Goal: Task Accomplishment & Management: Use online tool/utility

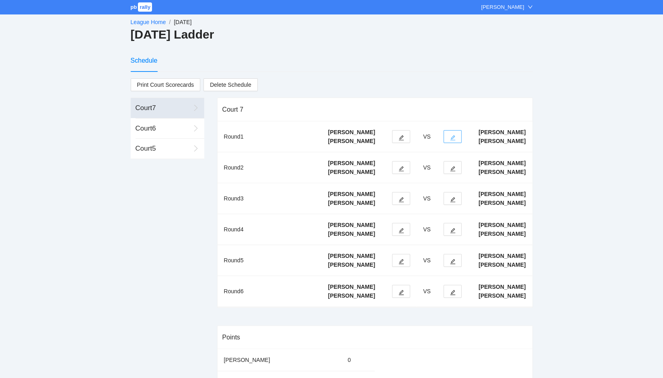
click at [456, 139] on button "button" at bounding box center [453, 136] width 18 height 13
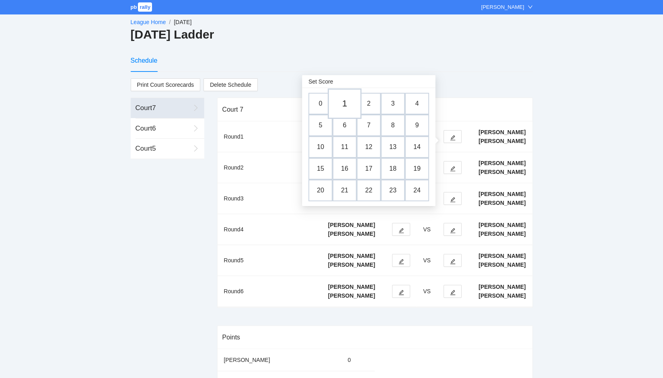
click at [341, 104] on td "1" at bounding box center [345, 103] width 34 height 31
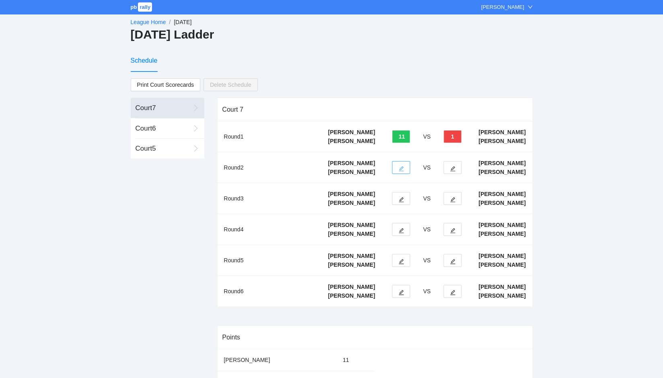
click at [404, 174] on button "button" at bounding box center [401, 167] width 18 height 13
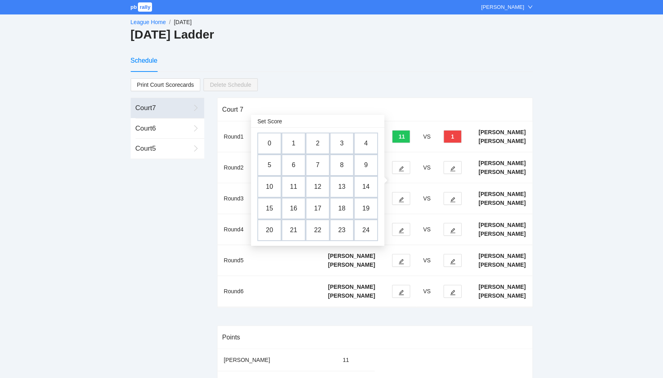
drag, startPoint x: 271, startPoint y: 187, endPoint x: 374, endPoint y: 191, distance: 103.0
click at [271, 187] on td "10" at bounding box center [269, 187] width 24 height 22
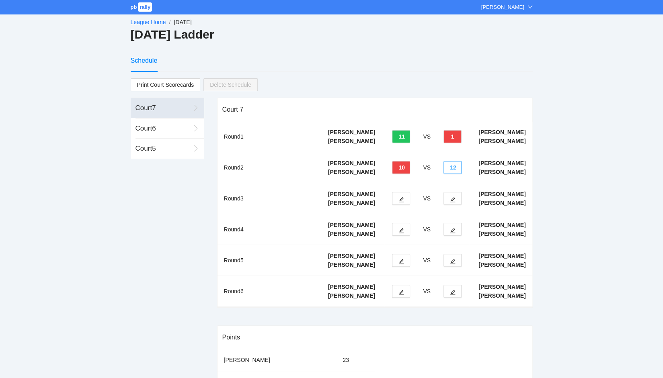
click at [453, 174] on button "12" at bounding box center [453, 167] width 18 height 13
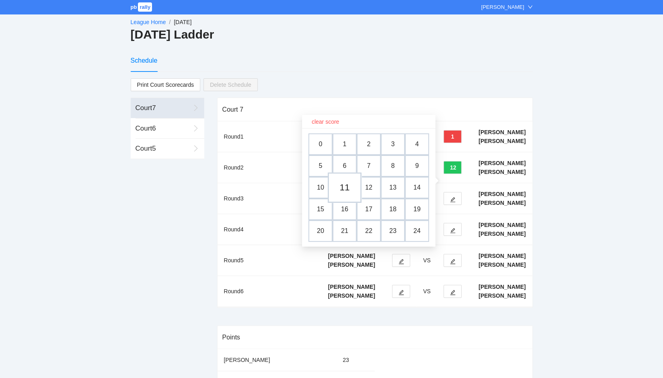
click at [348, 186] on td "11" at bounding box center [345, 188] width 34 height 31
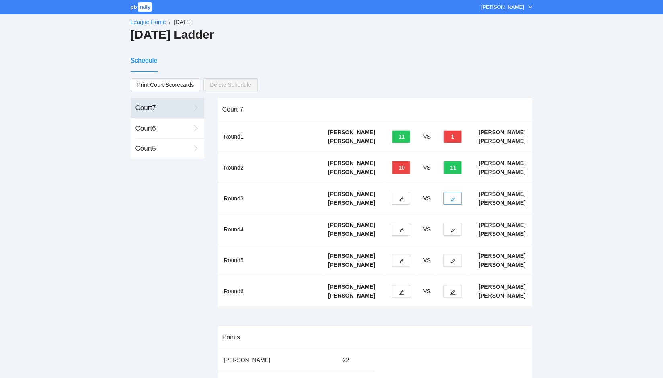
click at [454, 203] on icon "edit" at bounding box center [452, 199] width 5 height 5
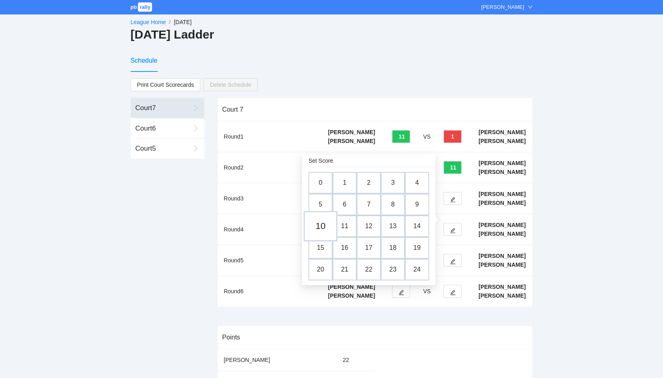
click at [323, 228] on td "10" at bounding box center [321, 226] width 34 height 31
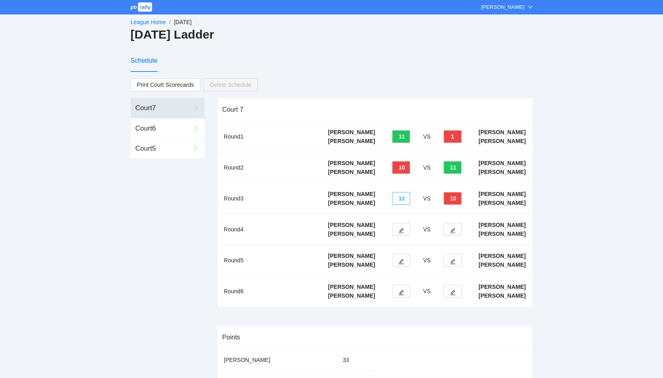
click at [404, 205] on button "12" at bounding box center [401, 198] width 18 height 13
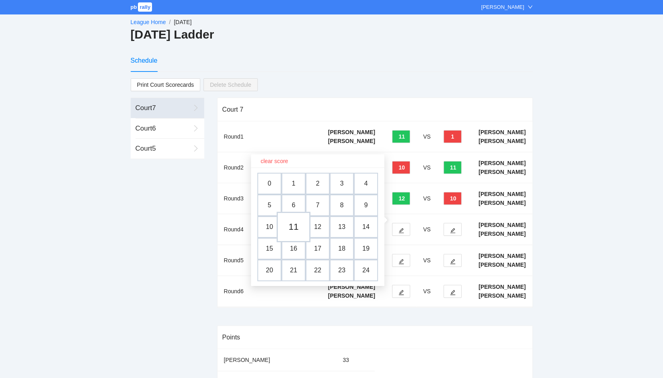
click at [290, 226] on td "11" at bounding box center [294, 227] width 34 height 31
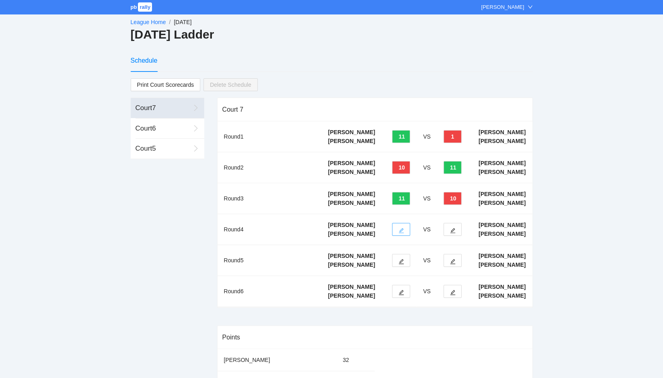
click at [405, 236] on button "button" at bounding box center [401, 229] width 18 height 13
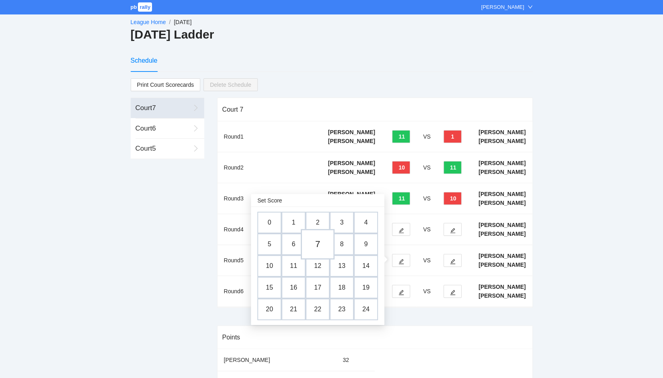
click at [316, 240] on td "7" at bounding box center [318, 244] width 34 height 31
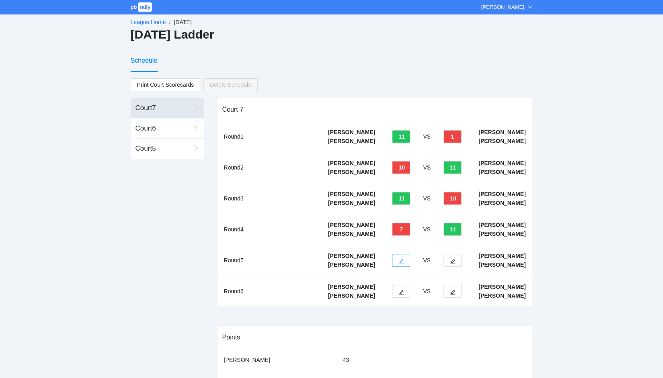
click at [401, 267] on button "button" at bounding box center [401, 260] width 18 height 13
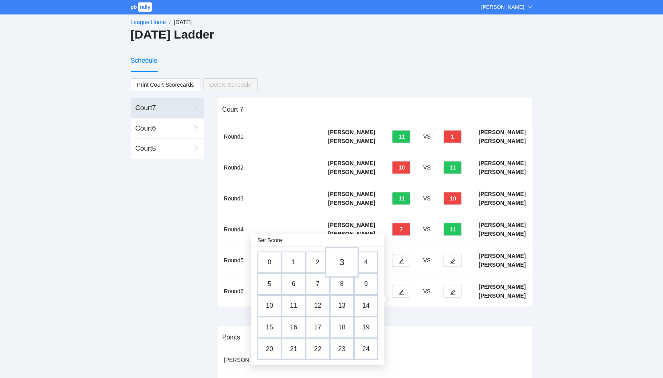
click at [347, 265] on td "3" at bounding box center [342, 262] width 34 height 31
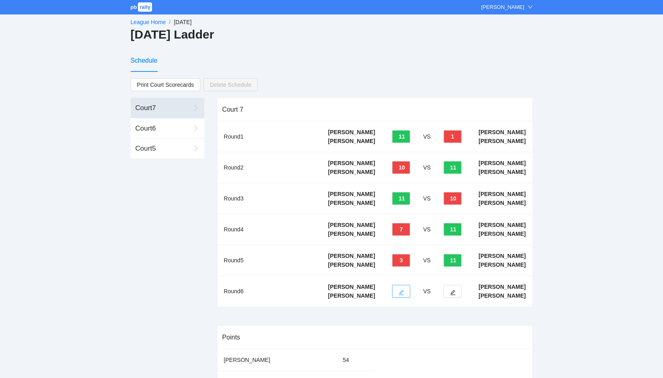
click at [402, 296] on icon "edit" at bounding box center [401, 292] width 5 height 5
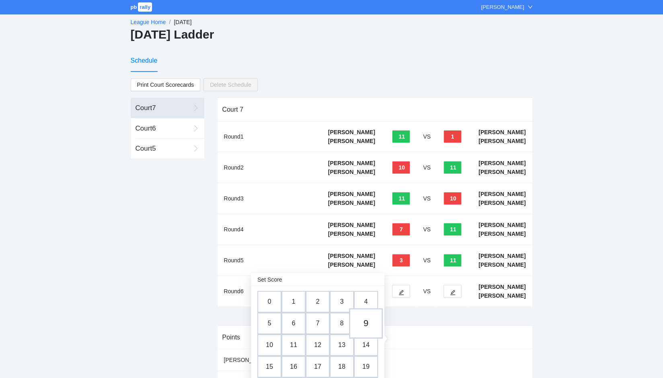
click at [366, 323] on td "9" at bounding box center [366, 323] width 34 height 31
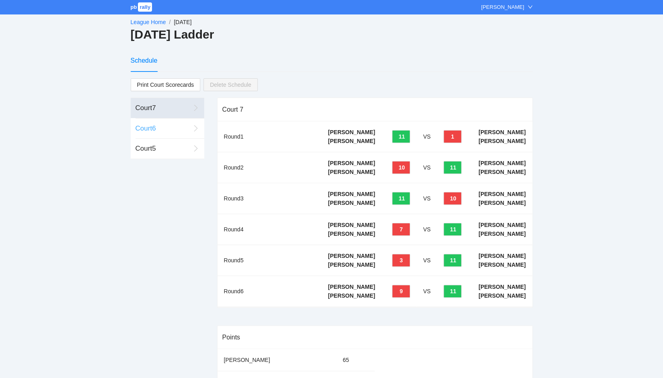
click at [141, 126] on div "Court 6" at bounding box center [163, 128] width 55 height 10
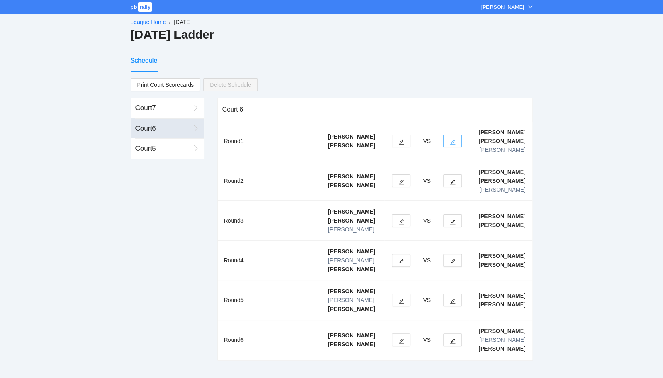
click at [450, 143] on icon "edit" at bounding box center [453, 143] width 6 height 6
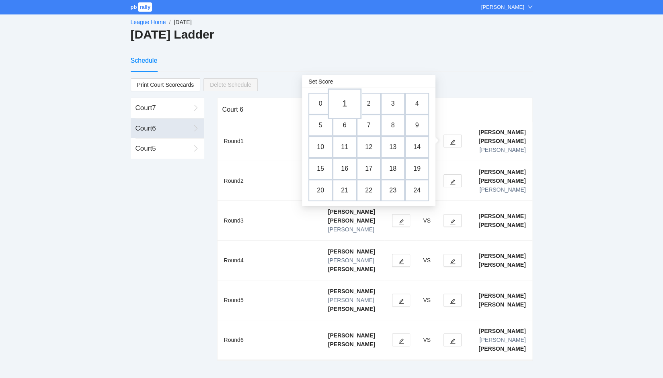
click at [345, 99] on td "1" at bounding box center [345, 103] width 34 height 31
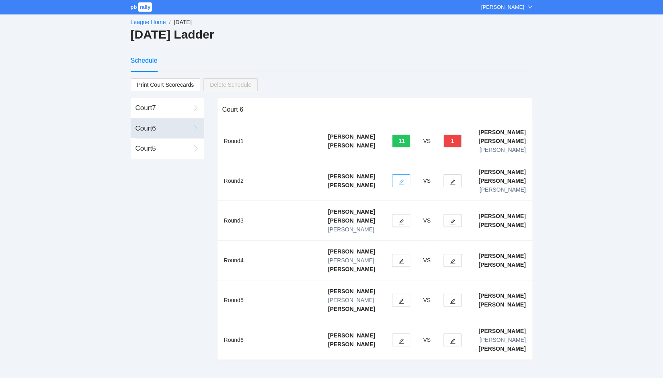
click at [400, 179] on span "edit" at bounding box center [402, 182] width 6 height 6
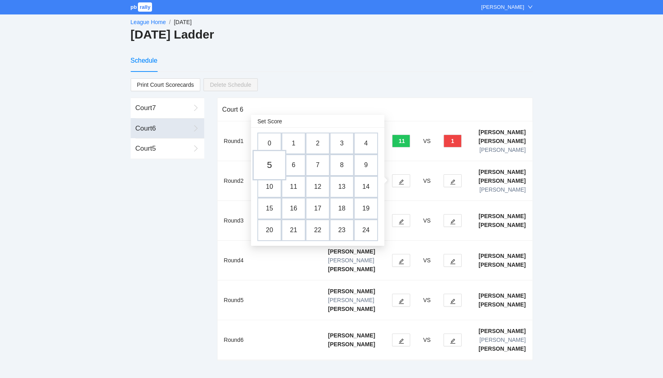
click at [271, 166] on td "5" at bounding box center [270, 165] width 34 height 31
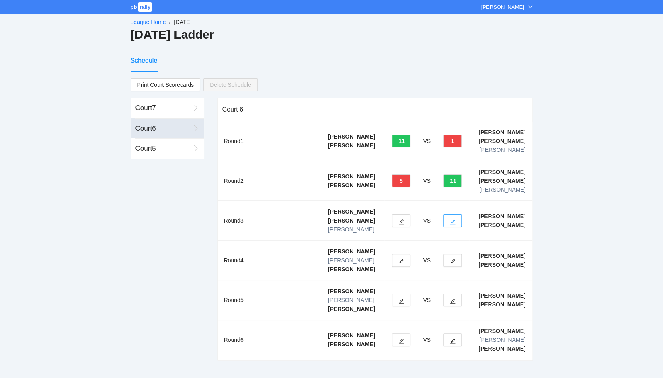
click at [454, 223] on icon "edit" at bounding box center [453, 222] width 6 height 6
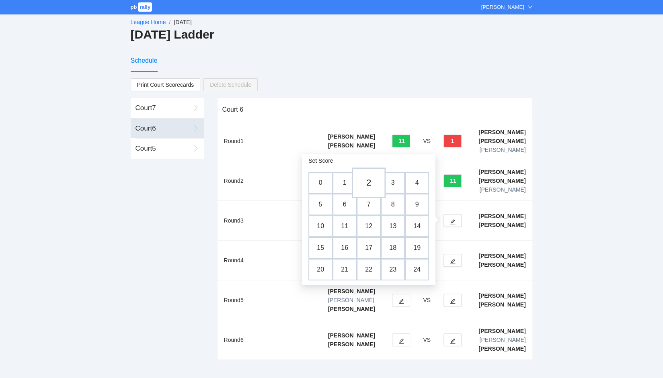
click at [368, 183] on td "2" at bounding box center [369, 183] width 34 height 31
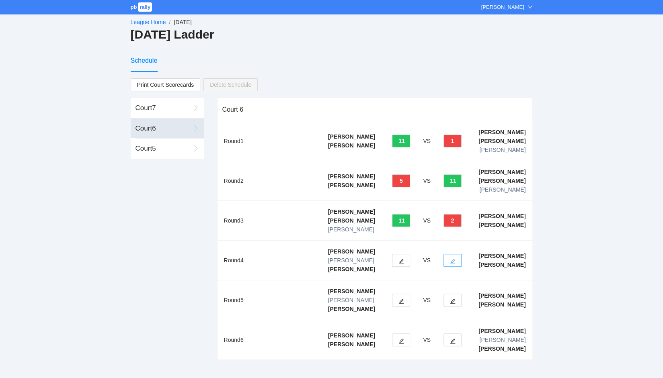
click at [454, 260] on icon "edit" at bounding box center [453, 262] width 6 height 6
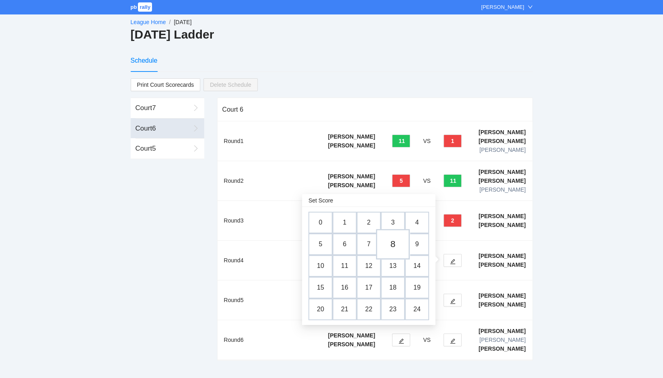
click at [392, 243] on td "8" at bounding box center [393, 244] width 34 height 31
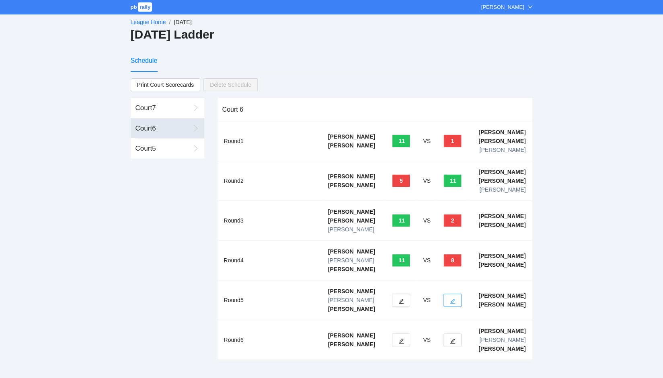
click at [453, 299] on icon "edit" at bounding box center [453, 302] width 6 height 6
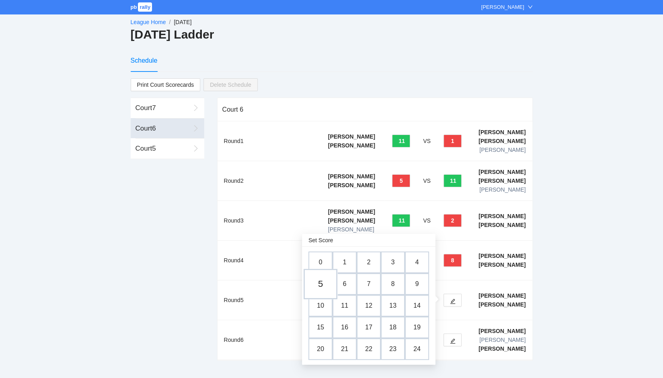
click at [319, 287] on td "5" at bounding box center [321, 284] width 34 height 31
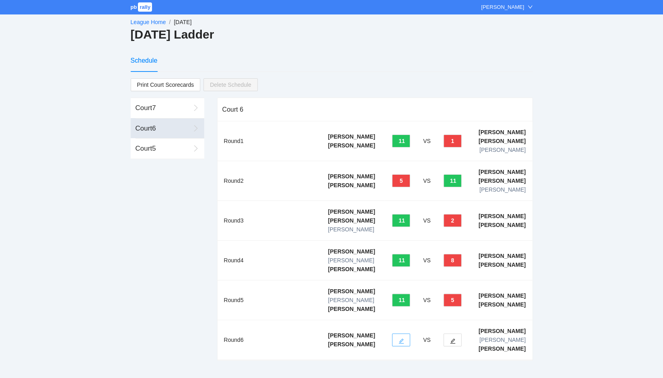
click at [401, 339] on icon "edit" at bounding box center [402, 342] width 6 height 6
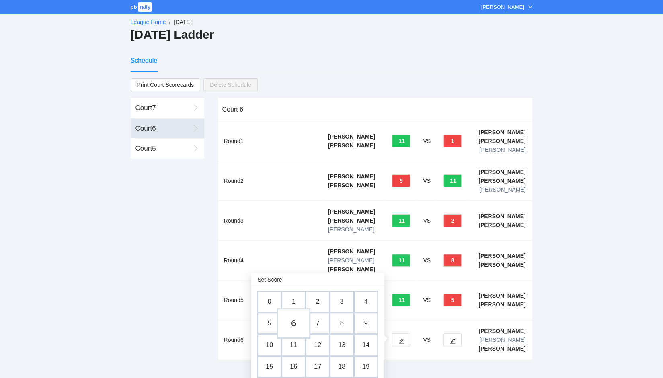
click at [292, 323] on td "6" at bounding box center [294, 323] width 34 height 31
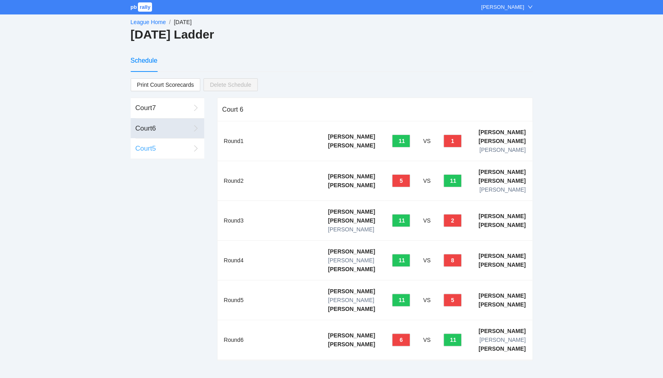
click at [159, 146] on div "Court 5" at bounding box center [163, 149] width 55 height 10
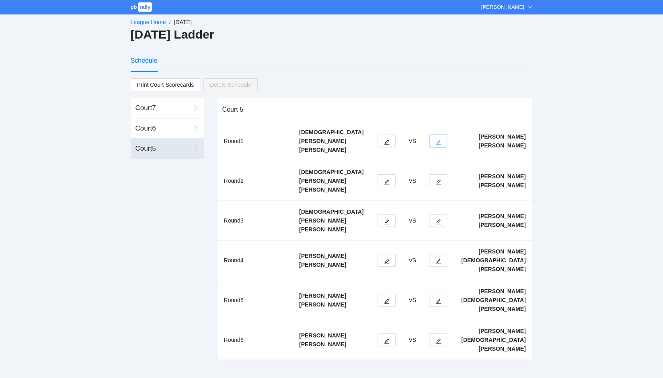
click at [441, 139] on span "edit" at bounding box center [439, 142] width 6 height 6
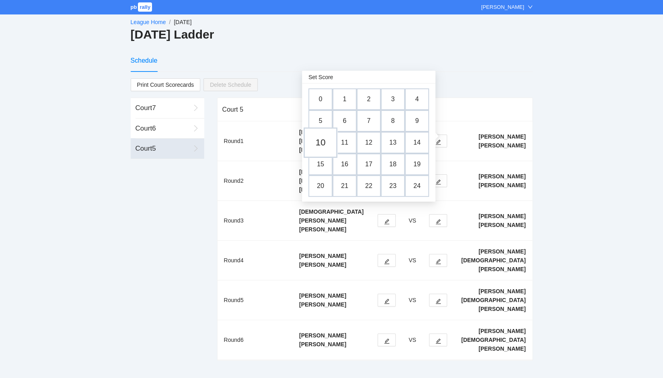
click at [323, 140] on td "10" at bounding box center [321, 142] width 34 height 31
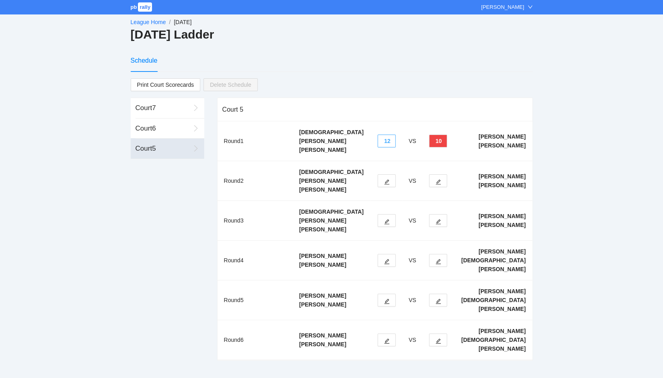
click at [396, 136] on button "12" at bounding box center [387, 141] width 18 height 13
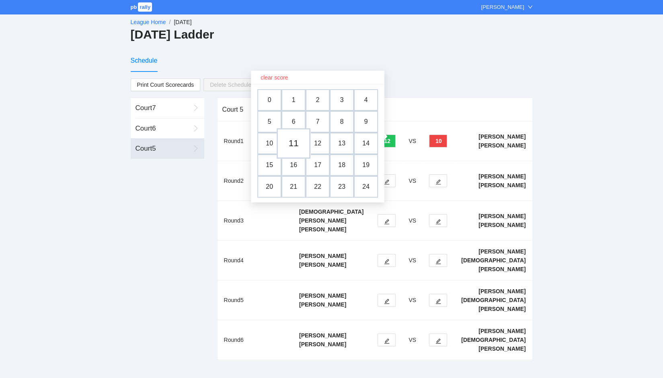
click at [293, 143] on td "11" at bounding box center [294, 143] width 34 height 31
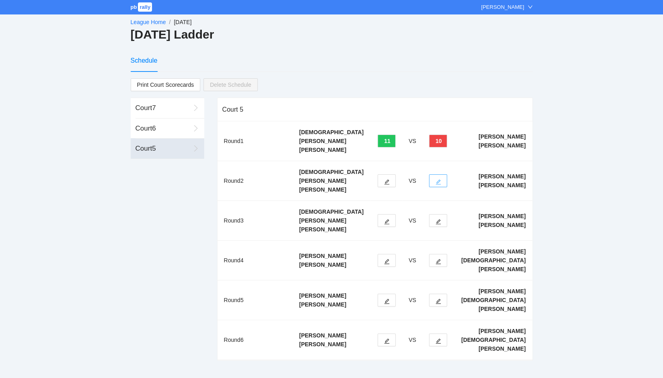
click at [447, 175] on button "button" at bounding box center [438, 181] width 18 height 13
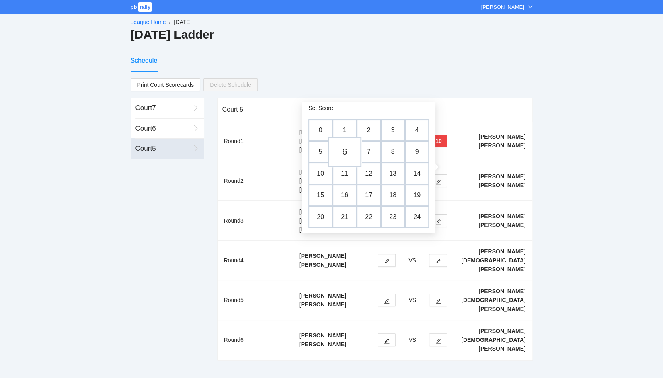
click at [348, 148] on td "6" at bounding box center [345, 152] width 34 height 31
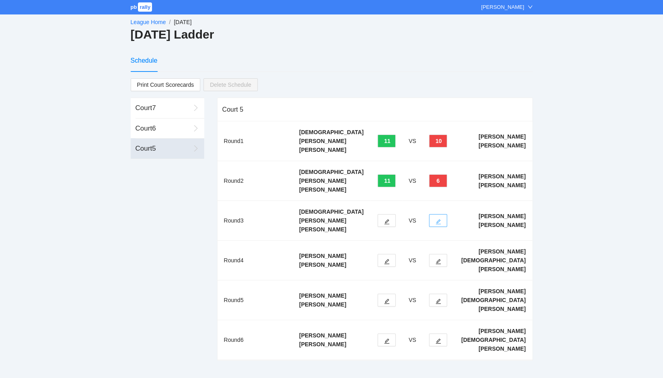
click at [441, 219] on span "edit" at bounding box center [439, 222] width 6 height 6
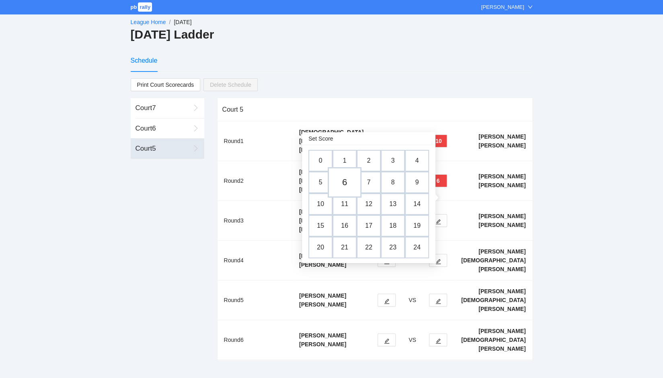
click at [344, 185] on td "6" at bounding box center [345, 182] width 34 height 31
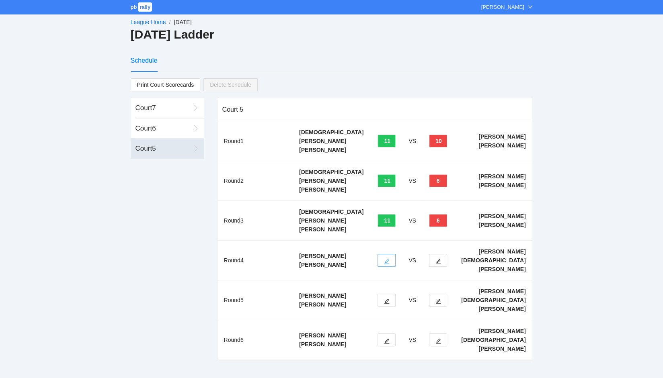
click at [396, 254] on button "button" at bounding box center [387, 260] width 18 height 13
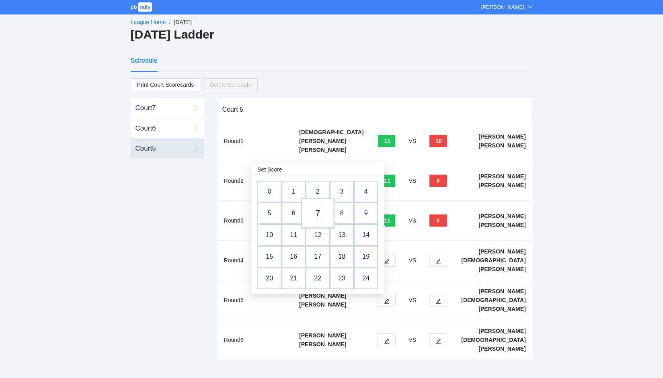
click at [318, 214] on td "7" at bounding box center [318, 213] width 34 height 31
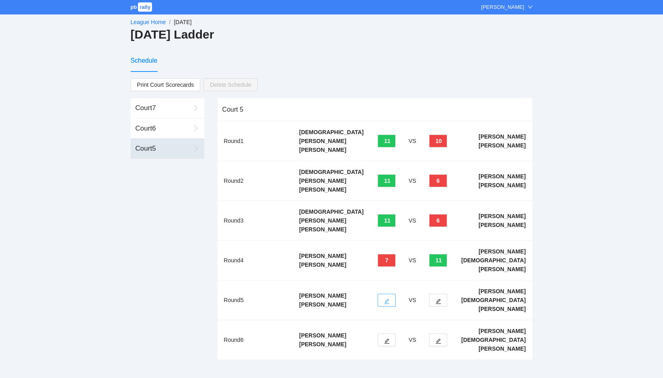
click at [396, 294] on button "button" at bounding box center [387, 300] width 18 height 13
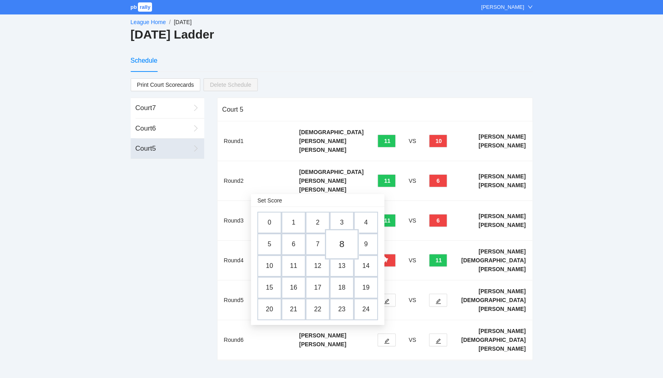
click at [343, 245] on td "8" at bounding box center [342, 244] width 34 height 31
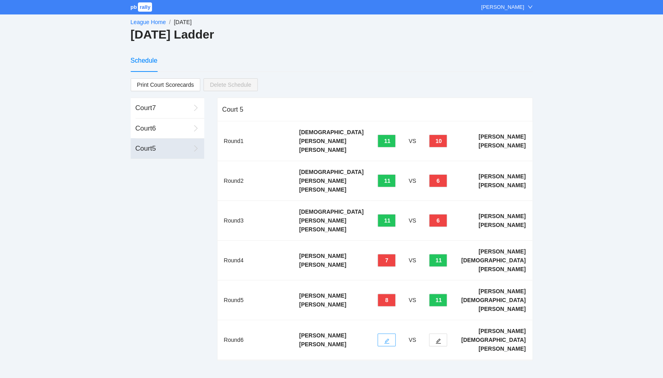
click at [390, 339] on icon "edit" at bounding box center [386, 341] width 5 height 5
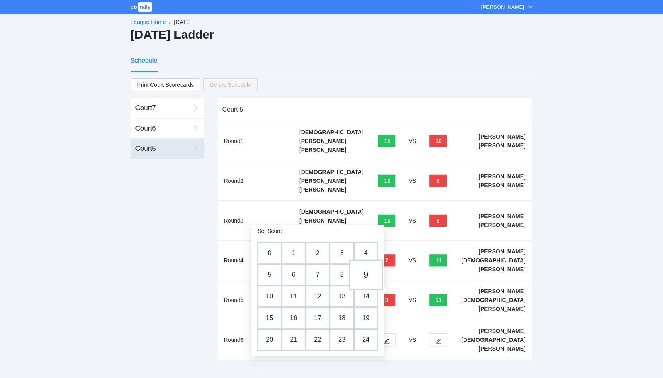
click at [364, 274] on td "9" at bounding box center [366, 275] width 34 height 31
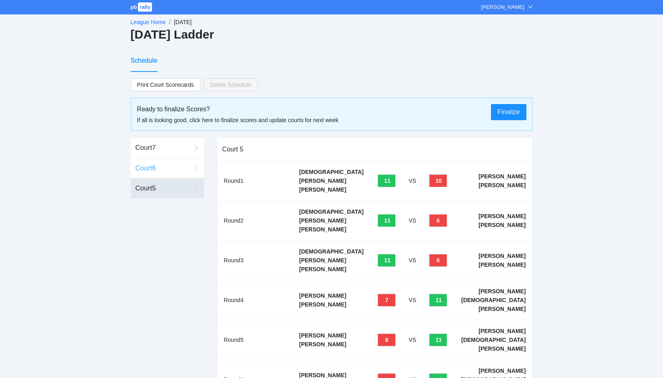
click at [146, 168] on div "Court 6" at bounding box center [163, 168] width 55 height 10
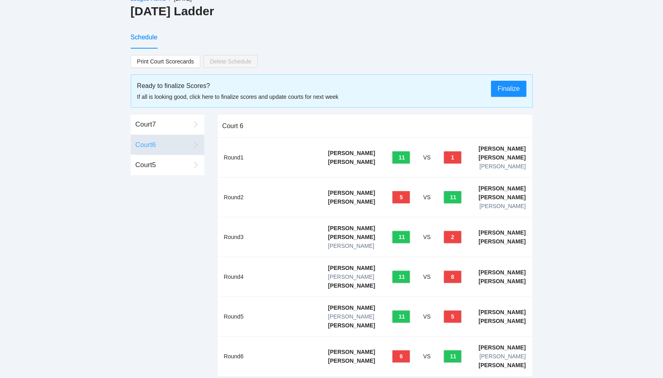
scroll to position [40, 0]
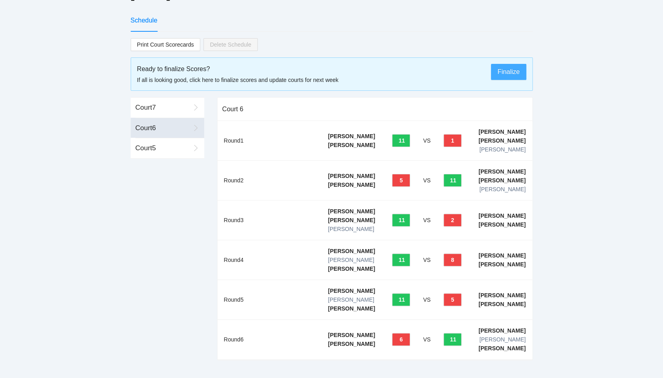
click at [502, 71] on span "Finalize" at bounding box center [508, 72] width 22 height 10
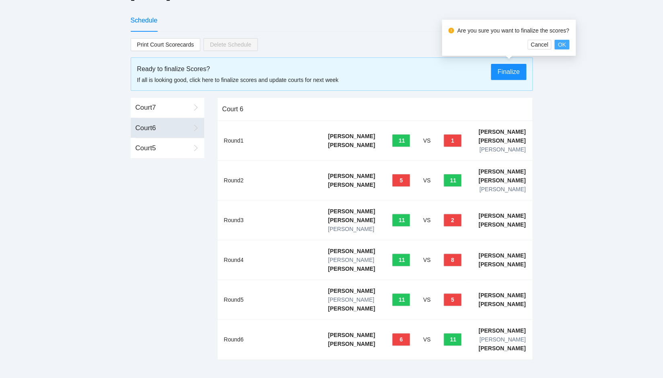
click at [562, 43] on span "OK" at bounding box center [562, 44] width 8 height 9
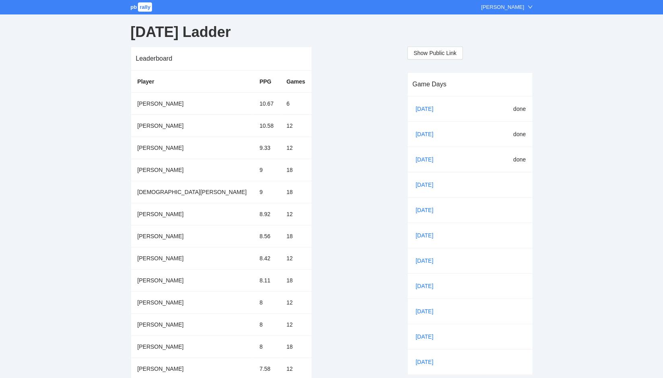
click at [138, 5] on link "pb rally" at bounding box center [142, 7] width 23 height 6
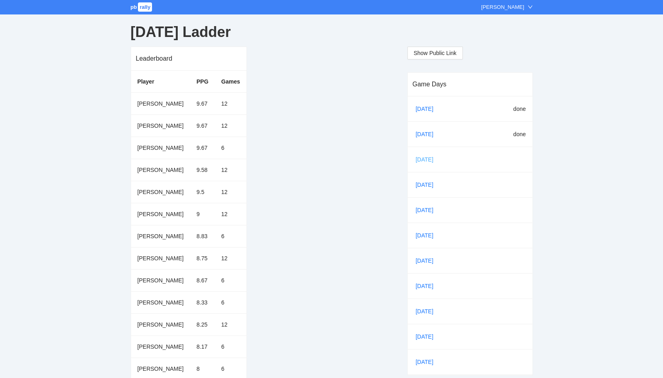
click at [429, 158] on link "[DATE]" at bounding box center [427, 160] width 27 height 12
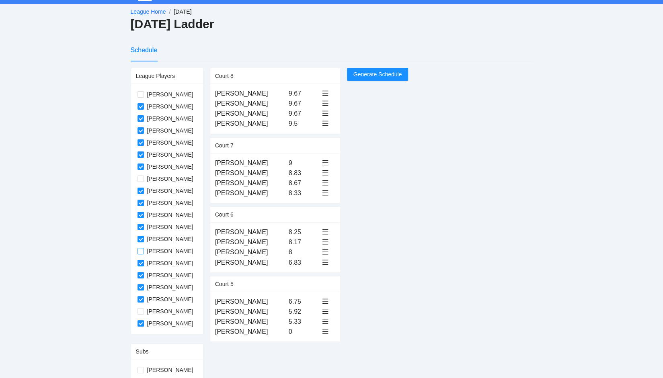
scroll to position [16, 0]
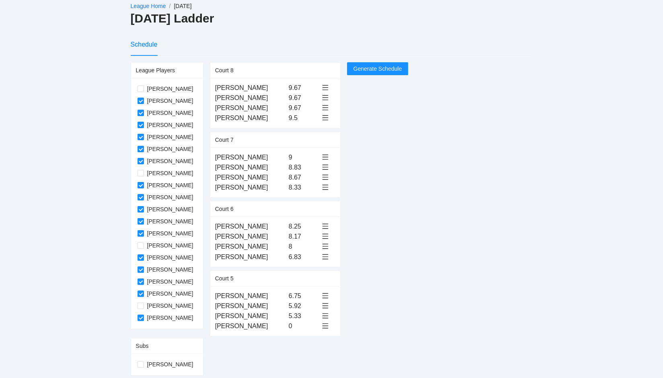
click at [148, 7] on link "League Home" at bounding box center [148, 6] width 35 height 6
